Goal: Task Accomplishment & Management: Use online tool/utility

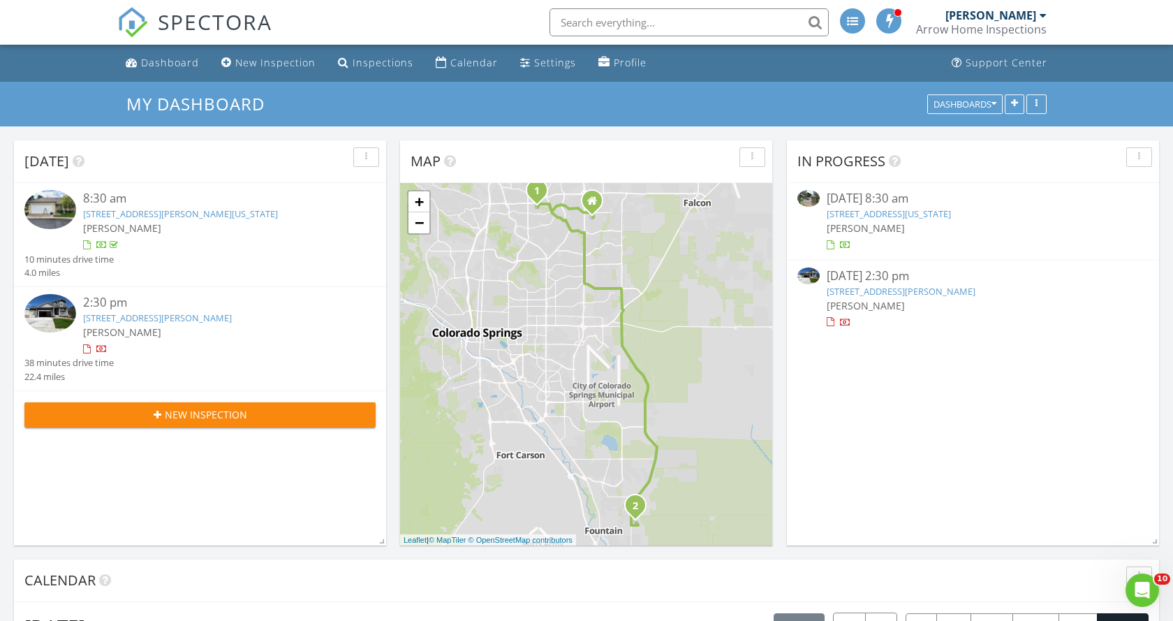
click at [195, 312] on link "9767 Blaurock Dr, Fountain, CO 80817" at bounding box center [157, 317] width 149 height 13
click at [131, 322] on link "9767 Blaurock Dr, Fountain, CO 80817" at bounding box center [157, 317] width 149 height 13
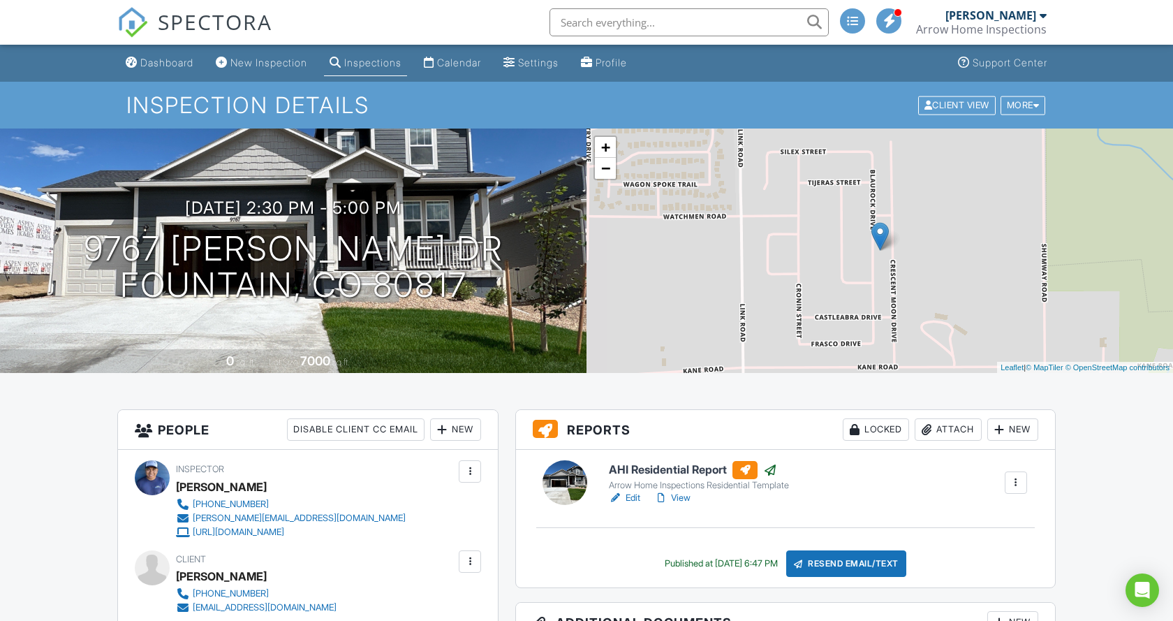
scroll to position [1082, 0]
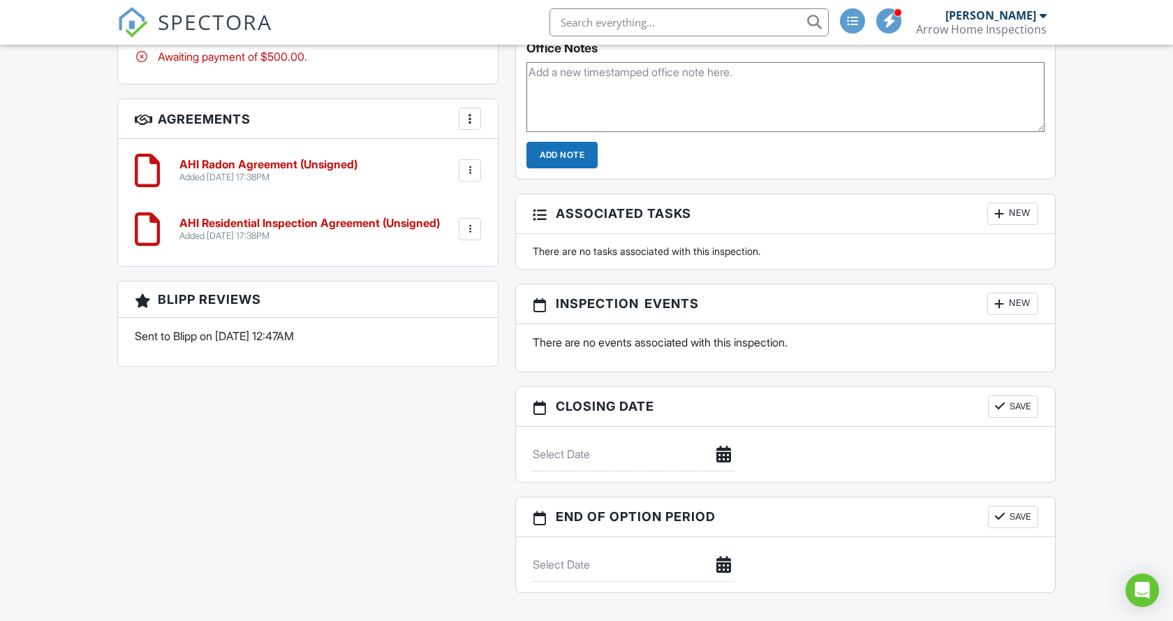
click at [1012, 304] on div "New" at bounding box center [1012, 304] width 51 height 22
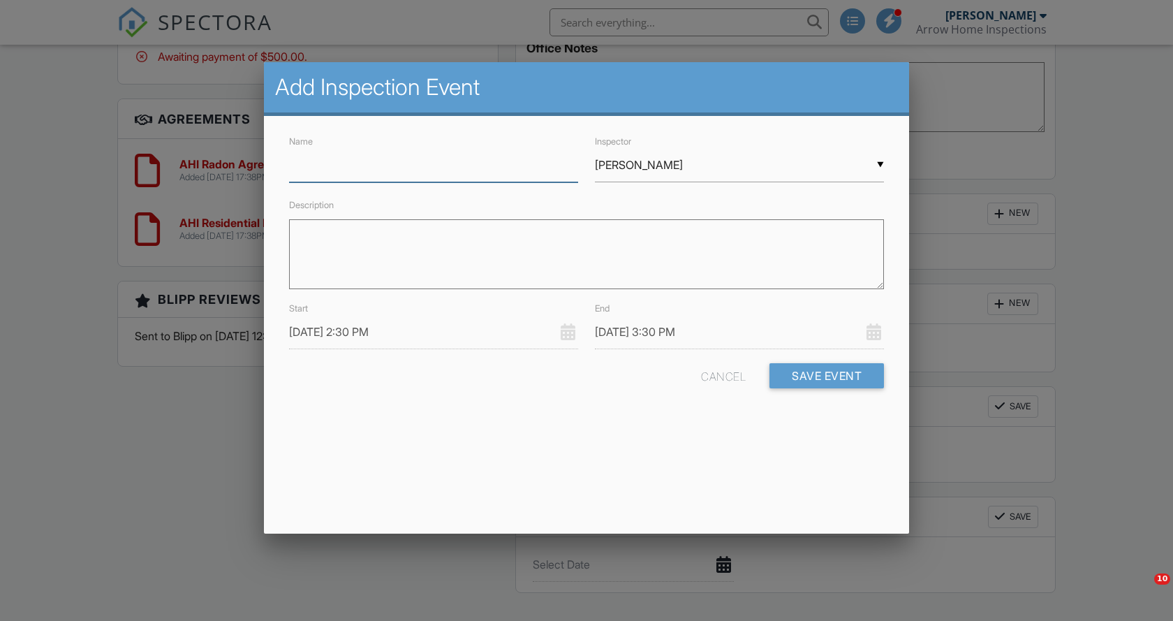
click at [500, 161] on input "Name" at bounding box center [433, 165] width 289 height 34
type input "Radon Pick Up"
click at [432, 234] on textarea "Description" at bounding box center [586, 254] width 595 height 70
click at [382, 231] on textarea "Box 3647 Ends @3:44PM" at bounding box center [586, 254] width 595 height 70
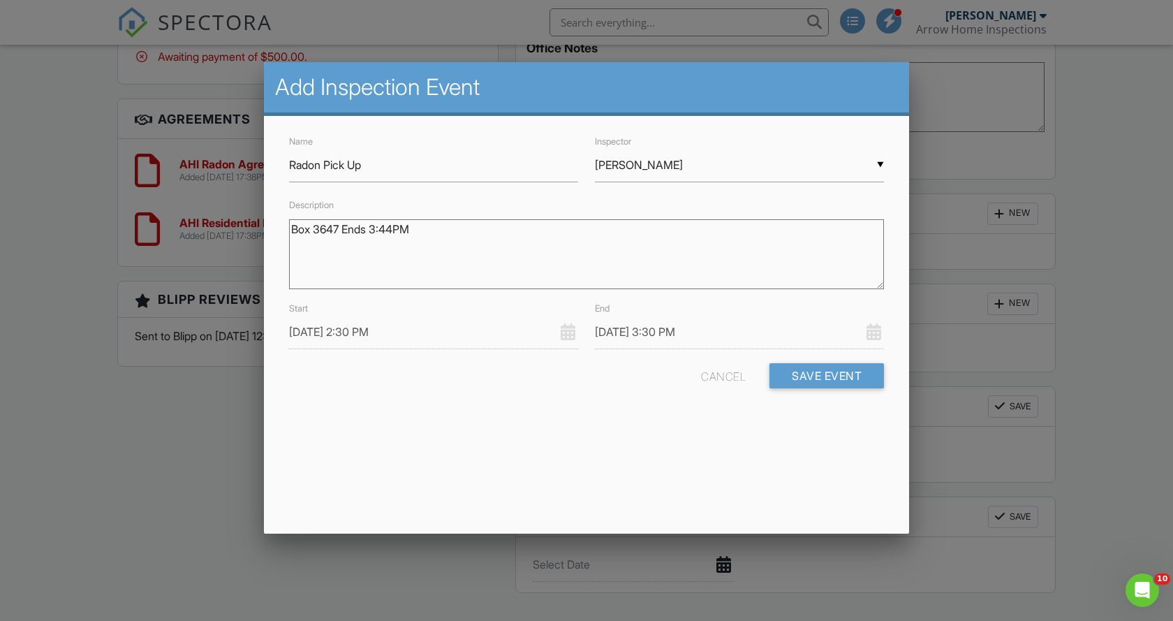
click at [454, 230] on textarea "Box 3647 Ends 3:44PM" at bounding box center [586, 254] width 595 height 70
type textarea "Box 3647 Ends 3:44PM [DATE] - New Build/Builder Access"
click at [376, 334] on input "[DATE] 2:30 PM" at bounding box center [433, 332] width 289 height 34
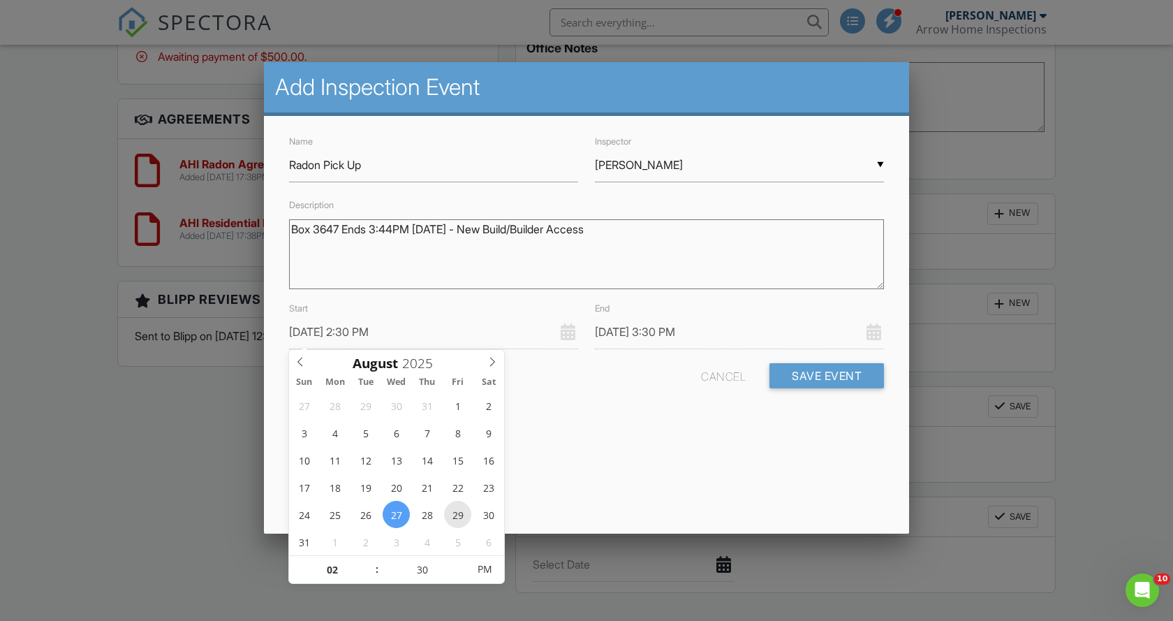
type input "08/29/2025 2:30 PM"
type input "08/29/2025 3:30 PM"
type input "03"
click at [371, 564] on span at bounding box center [370, 563] width 10 height 14
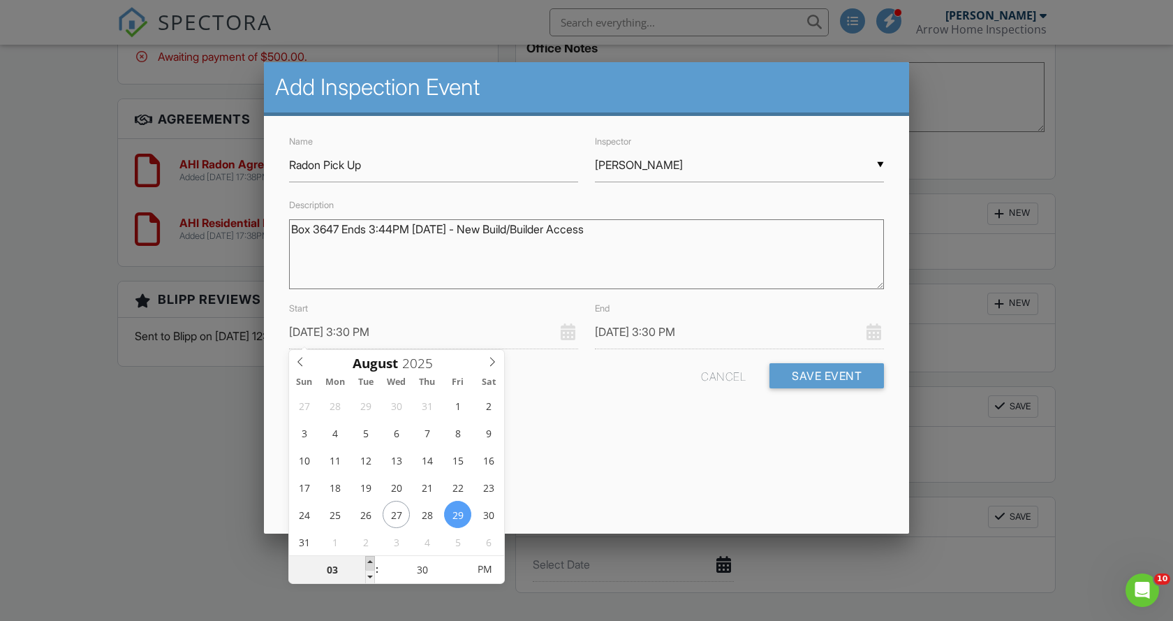
type input "08/29/2025 4:30 PM"
type input "08/29/2025 3:35 PM"
type input "35"
click at [460, 566] on span at bounding box center [460, 563] width 10 height 14
type input "08/29/2025 3:40 PM"
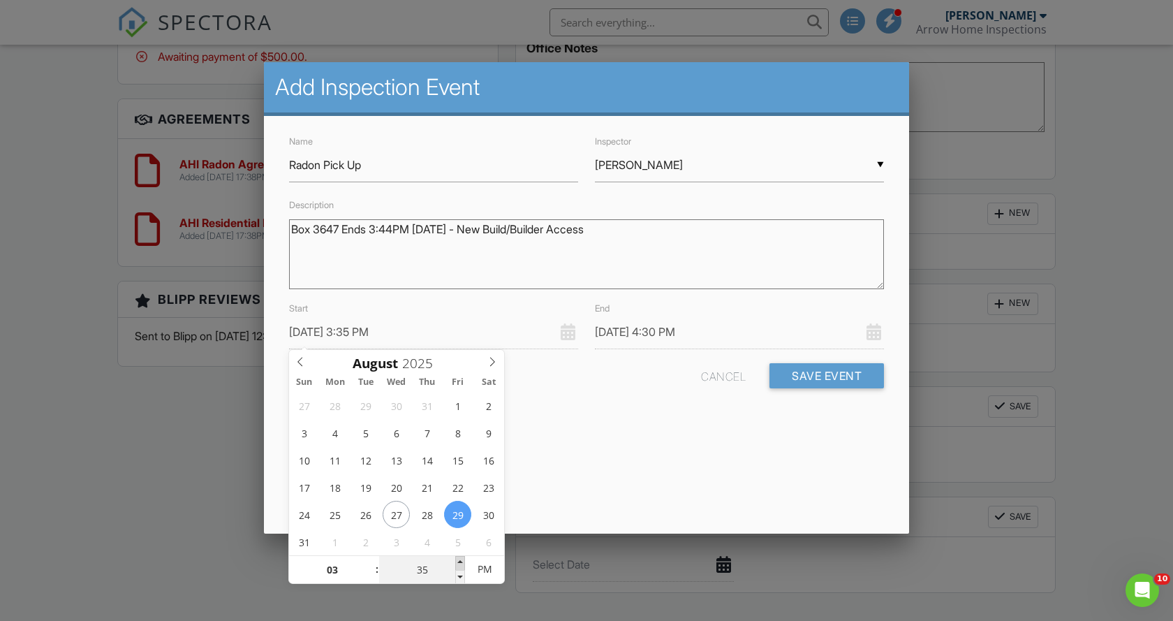
type input "40"
click at [460, 566] on span at bounding box center [460, 563] width 10 height 14
type input "[DATE] 3:45 PM"
type input "45"
click at [460, 566] on span at bounding box center [460, 563] width 10 height 14
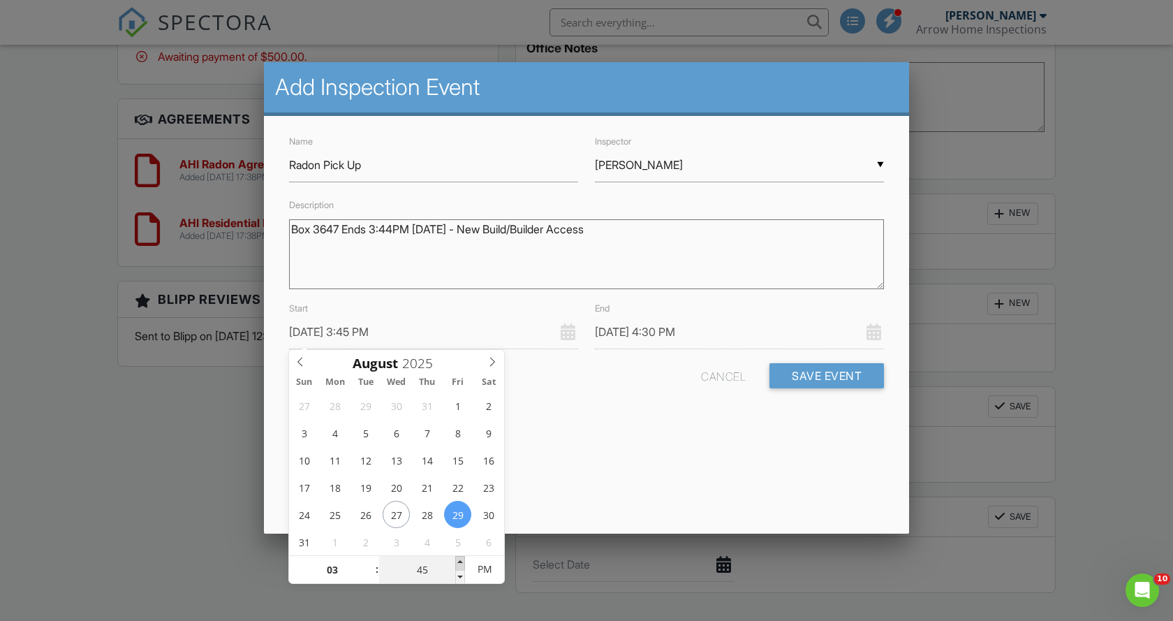
type input "[DATE] 4:45 PM"
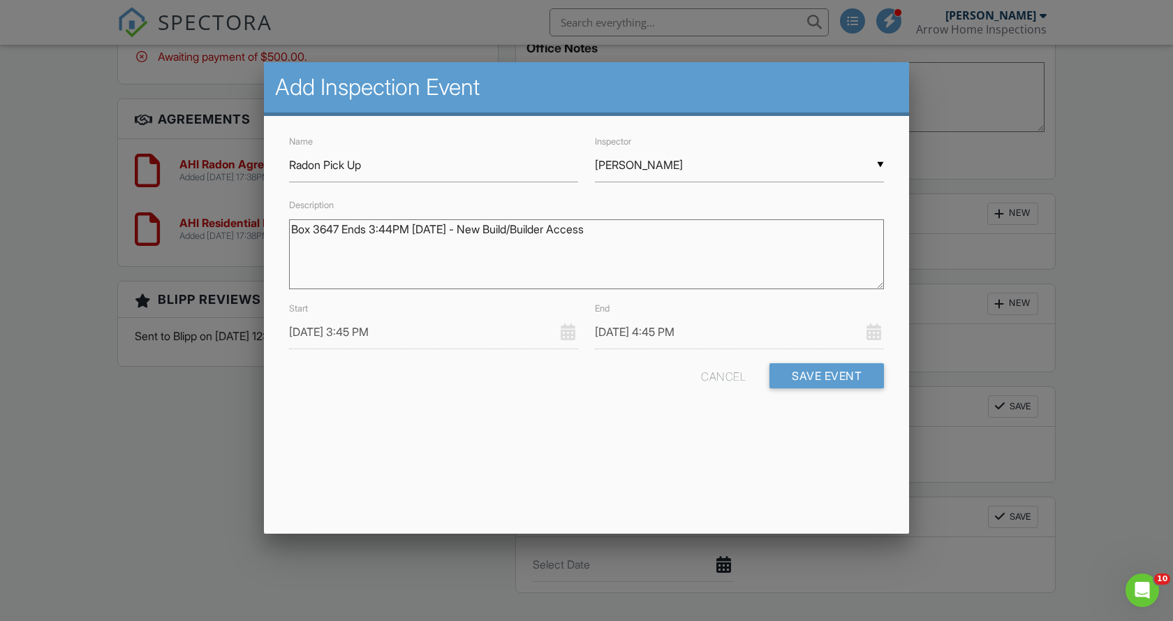
click at [563, 508] on div "Add Inspection Event Name Radon Pick Up Inspector ▼ Ethan Martinez Ethan Martin…" at bounding box center [586, 297] width 645 height 471
click at [795, 376] on button "Save Event" at bounding box center [826, 375] width 115 height 25
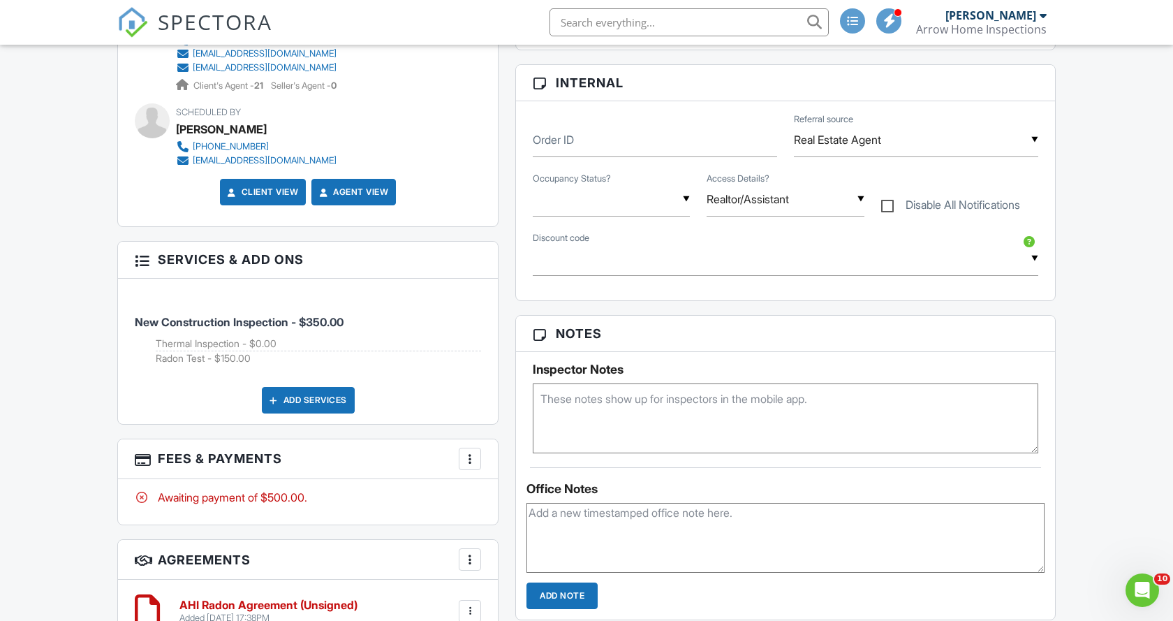
scroll to position [652, 0]
